Goal: Download file/media

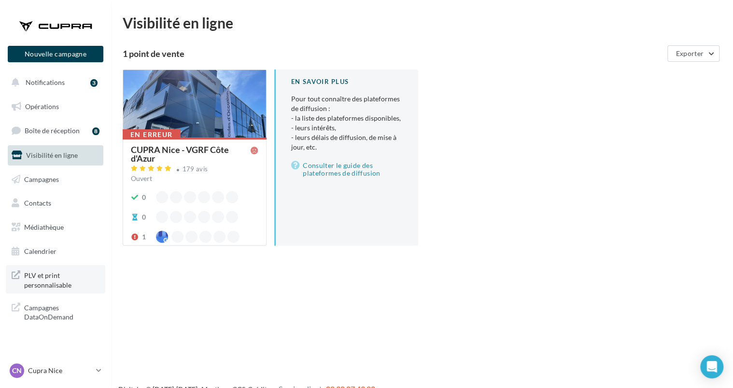
click at [40, 278] on span "PLV et print personnalisable" at bounding box center [61, 279] width 75 height 21
click at [45, 222] on link "Médiathèque" at bounding box center [55, 227] width 99 height 20
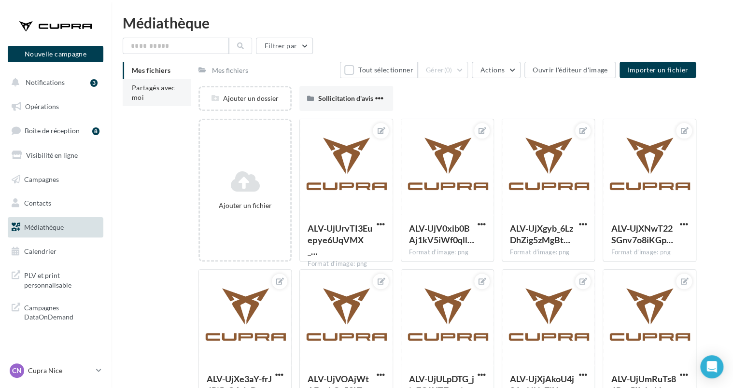
click at [171, 93] on li "Partagés avec moi" at bounding box center [157, 92] width 68 height 27
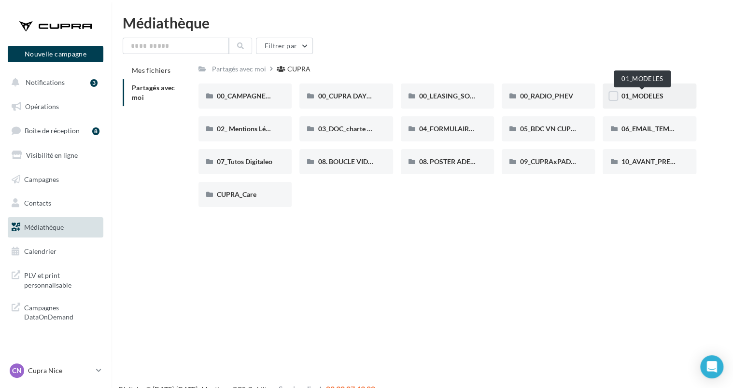
click at [633, 96] on span "01_MODELES" at bounding box center [642, 96] width 42 height 8
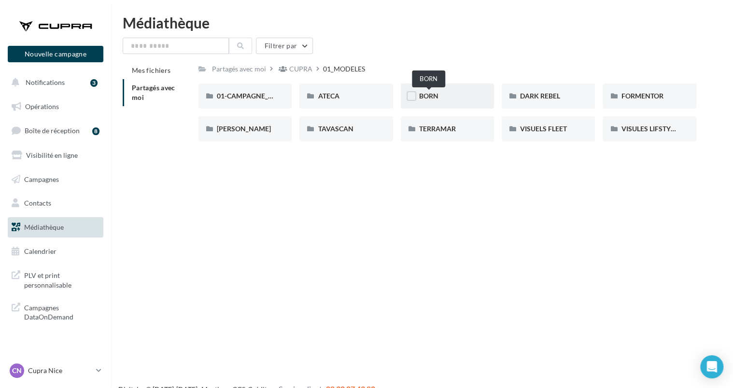
click at [427, 97] on span "BORN" at bounding box center [428, 96] width 19 height 8
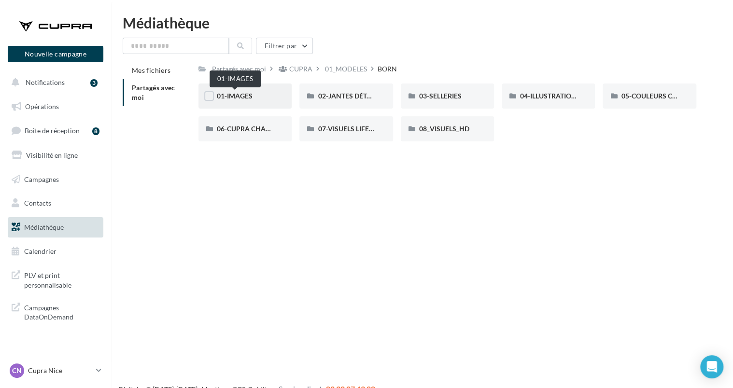
click at [238, 97] on span "01-IMAGES" at bounding box center [235, 96] width 36 height 8
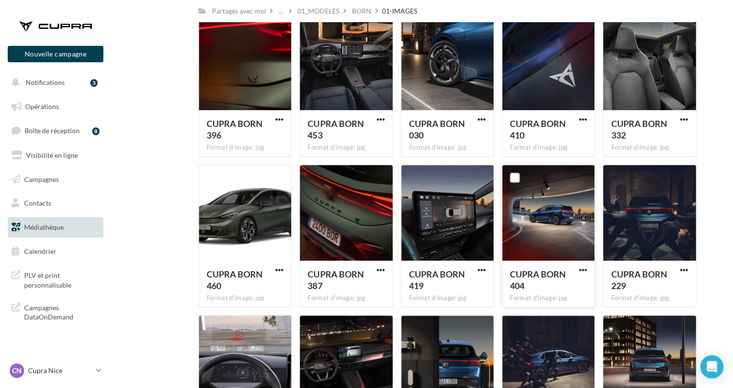
scroll to position [220, 0]
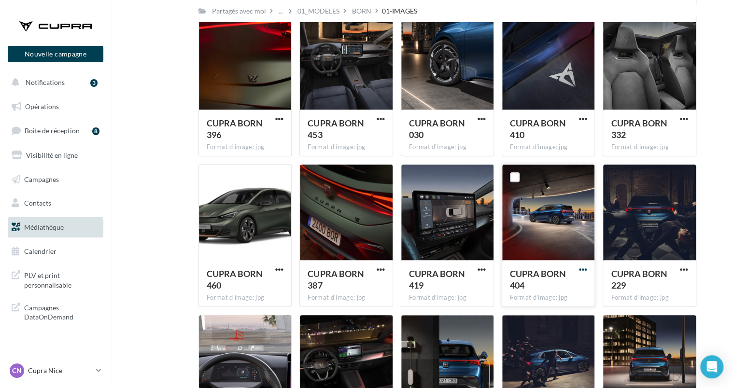
click at [581, 272] on span "button" at bounding box center [582, 269] width 8 height 8
click at [527, 289] on button "Télécharger" at bounding box center [540, 289] width 97 height 25
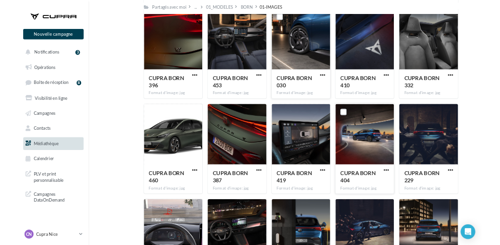
scroll to position [0, 0]
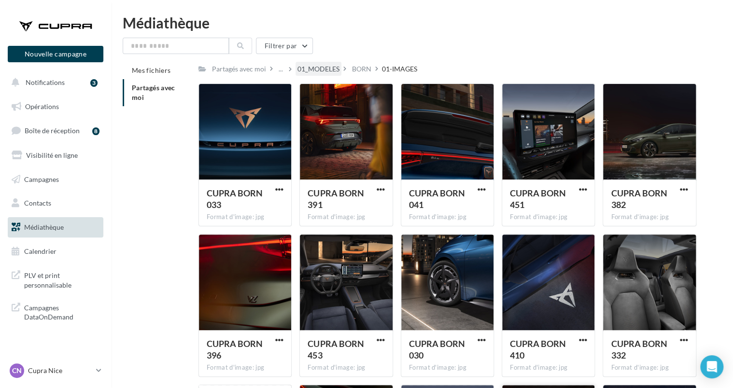
click at [324, 71] on div "01_MODELES" at bounding box center [318, 69] width 42 height 10
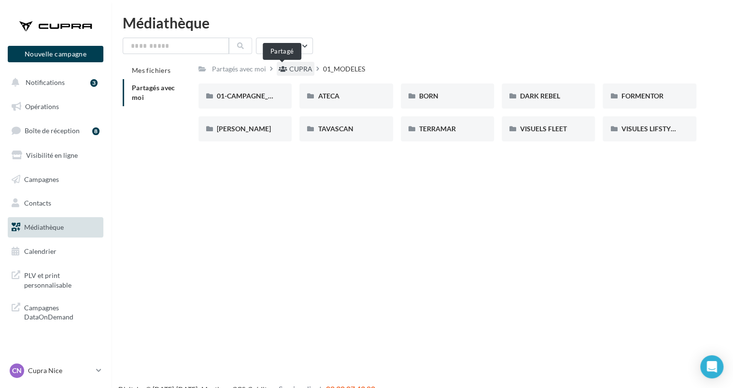
click at [278, 72] on icon at bounding box center [282, 69] width 9 height 7
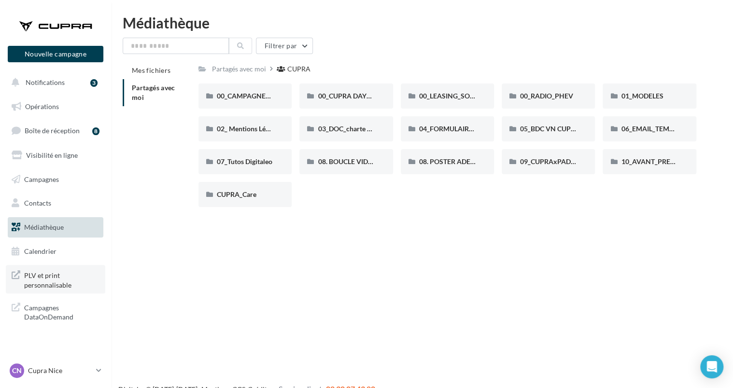
click at [44, 283] on span "PLV et print personnalisable" at bounding box center [61, 279] width 75 height 21
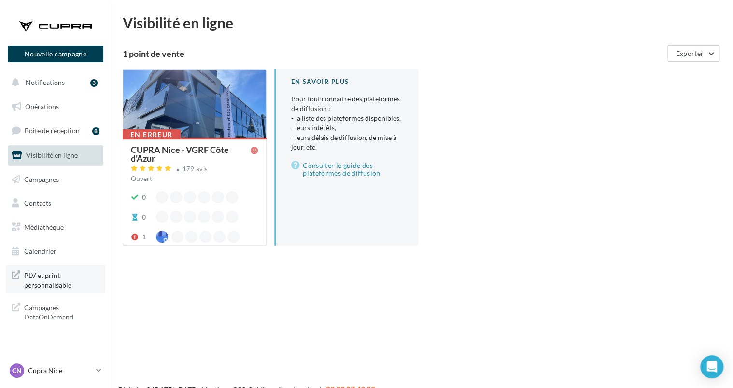
click at [47, 280] on span "PLV et print personnalisable" at bounding box center [61, 279] width 75 height 21
